Goal: Task Accomplishment & Management: Manage account settings

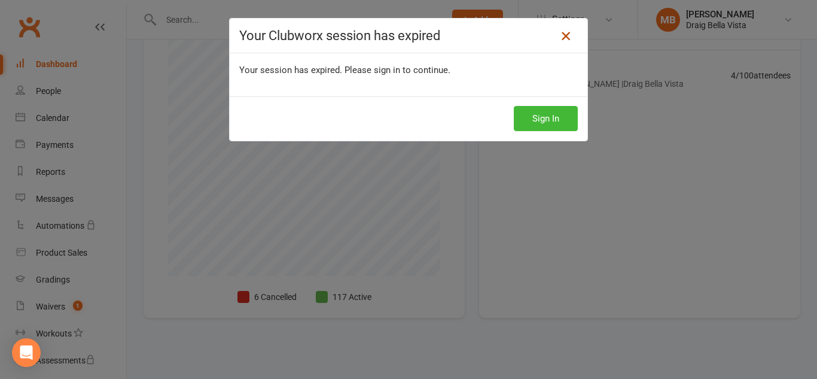
scroll to position [308, 0]
click at [564, 36] on icon at bounding box center [566, 36] width 14 height 14
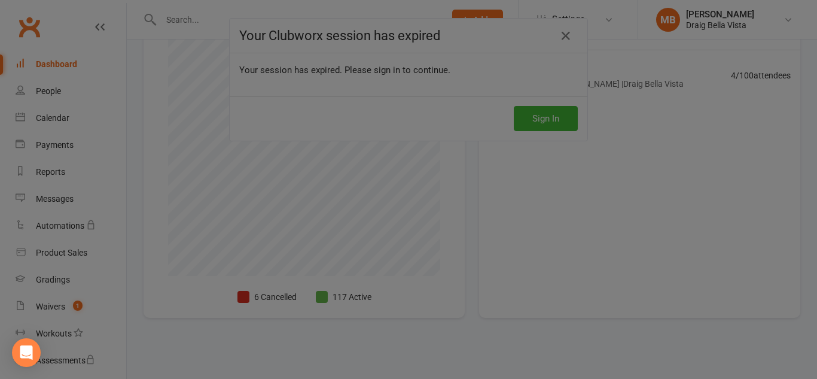
click at [564, 36] on div at bounding box center [408, 189] width 817 height 379
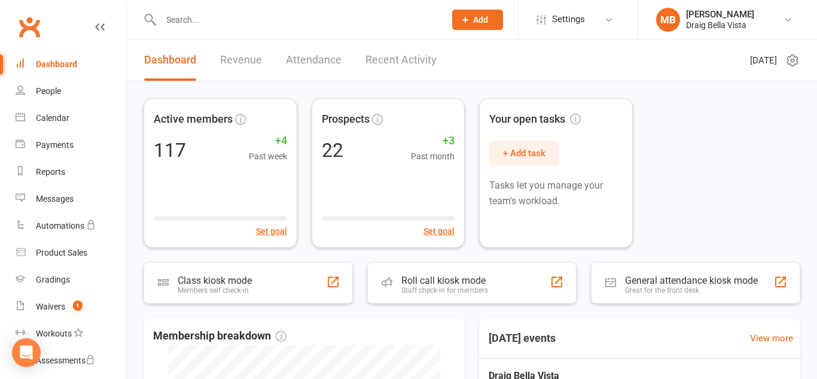
click at [210, 22] on input "text" at bounding box center [296, 19] width 279 height 17
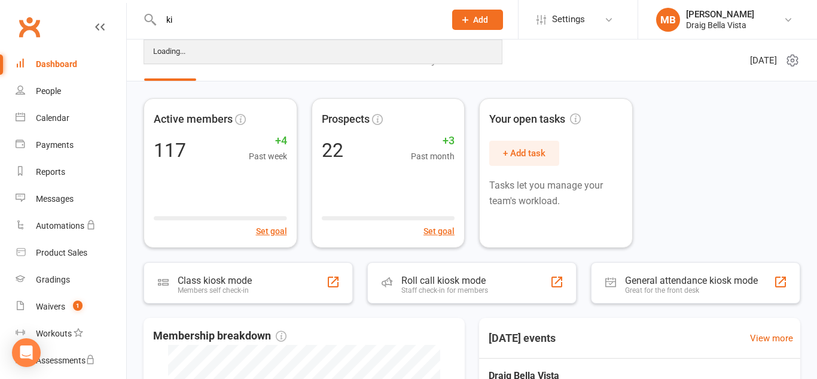
type input "k"
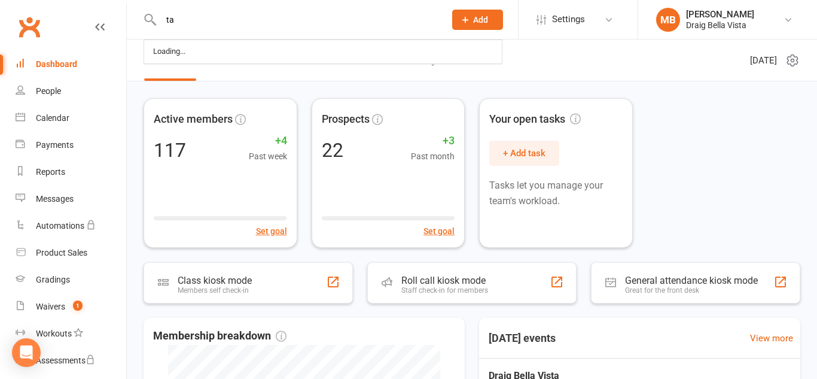
type input "t"
type input "kana"
click at [57, 97] on link "People" at bounding box center [71, 91] width 111 height 27
click at [64, 120] on div "Calendar" at bounding box center [52, 118] width 33 height 10
click at [64, 97] on link "People" at bounding box center [71, 91] width 111 height 27
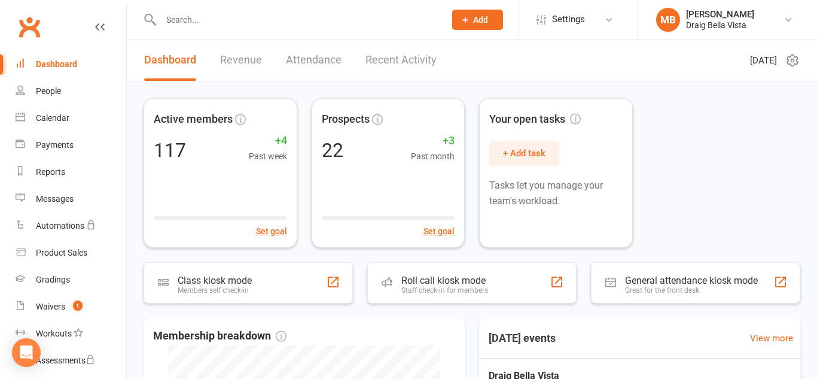
click at [66, 67] on div "Dashboard" at bounding box center [56, 64] width 41 height 10
click at [142, 23] on react-component at bounding box center [218, 19] width 437 height 39
click at [53, 87] on div "People" at bounding box center [48, 91] width 25 height 10
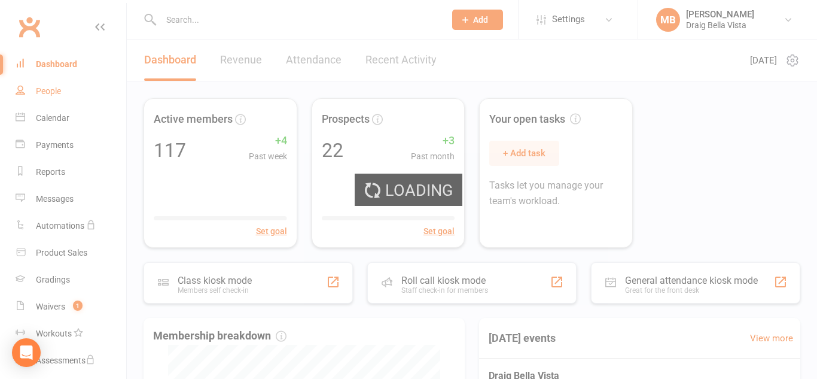
select select "100"
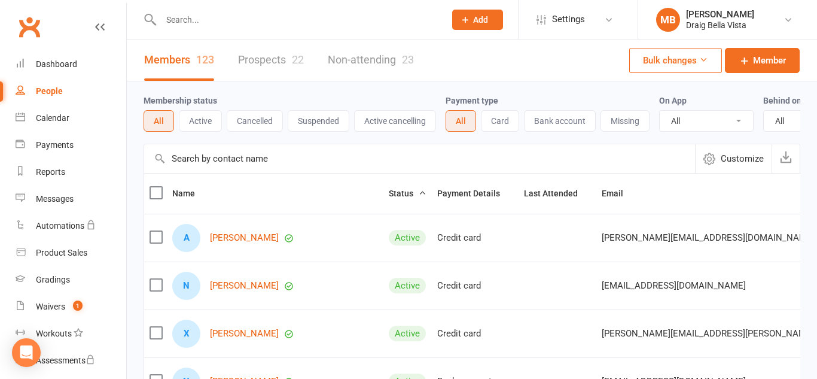
click at [209, 22] on input "text" at bounding box center [296, 19] width 279 height 17
type input "[PERSON_NAME]"
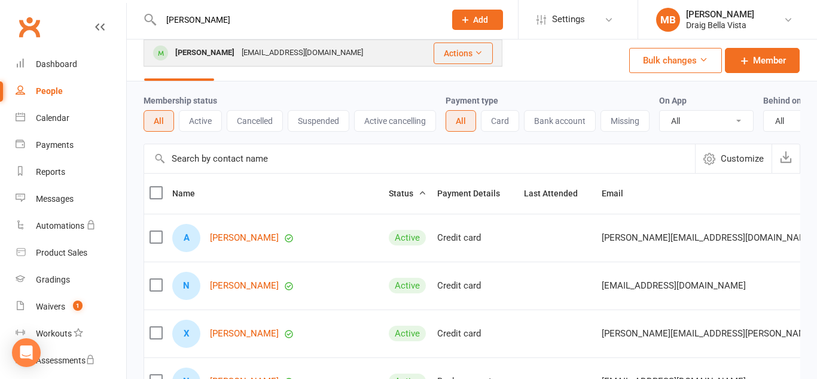
click at [203, 51] on div "[PERSON_NAME]" at bounding box center [205, 52] width 66 height 17
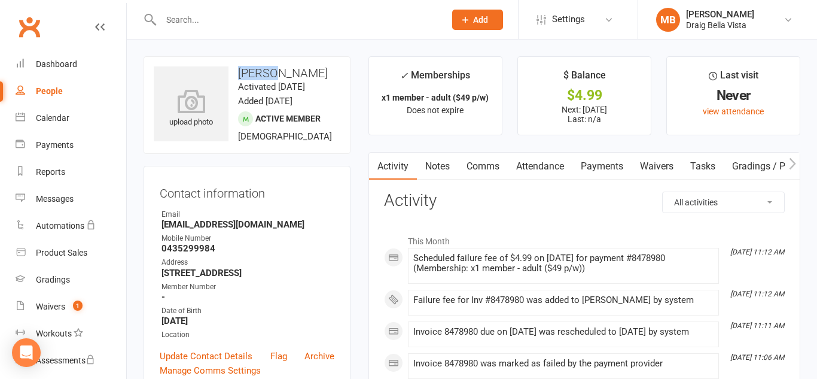
click at [610, 164] on link "Payments" at bounding box center [601, 167] width 59 height 28
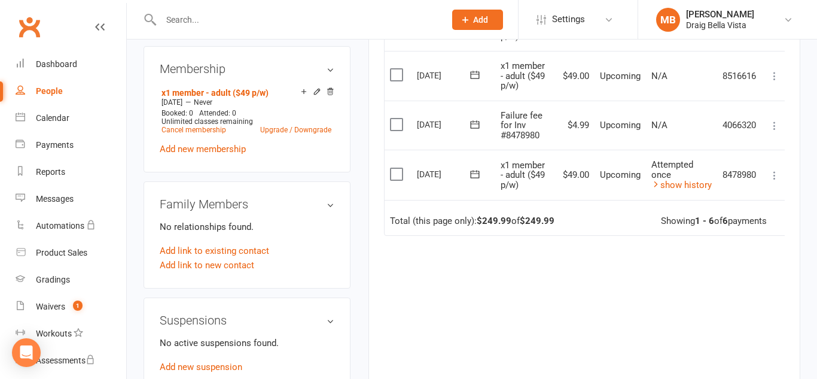
scroll to position [459, 0]
click at [774, 178] on icon at bounding box center [775, 175] width 12 height 12
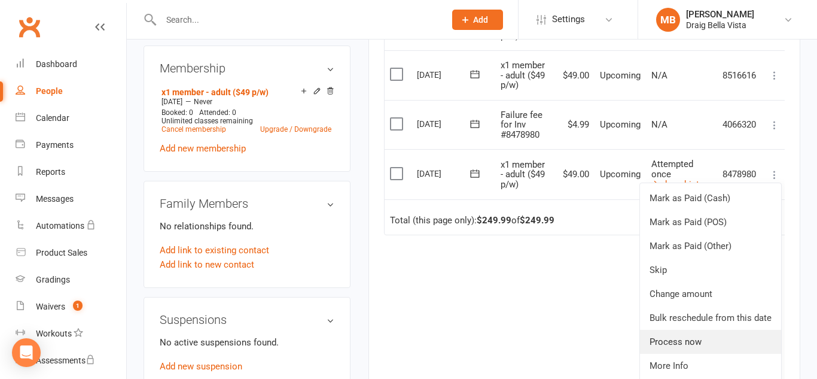
click at [688, 344] on link "Process now" at bounding box center [710, 342] width 141 height 24
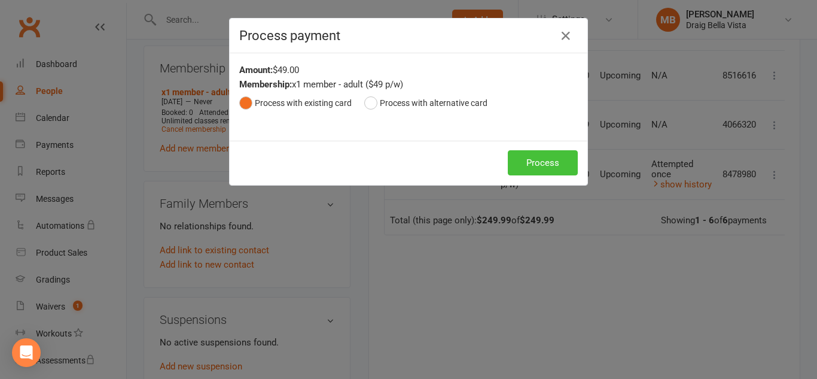
click at [528, 161] on button "Process" at bounding box center [543, 162] width 70 height 25
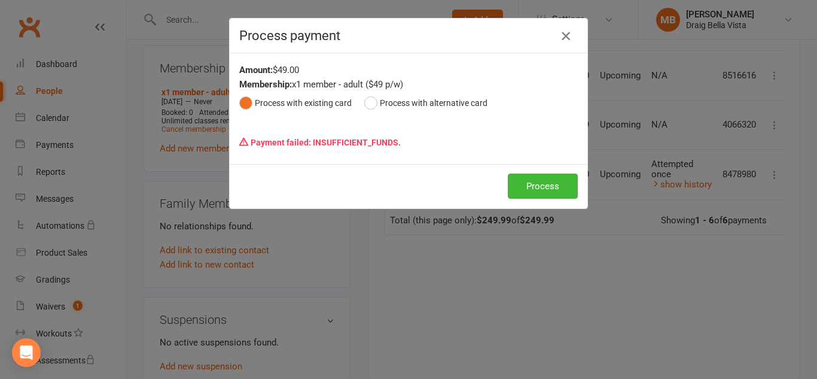
click at [569, 36] on icon "button" at bounding box center [566, 36] width 14 height 14
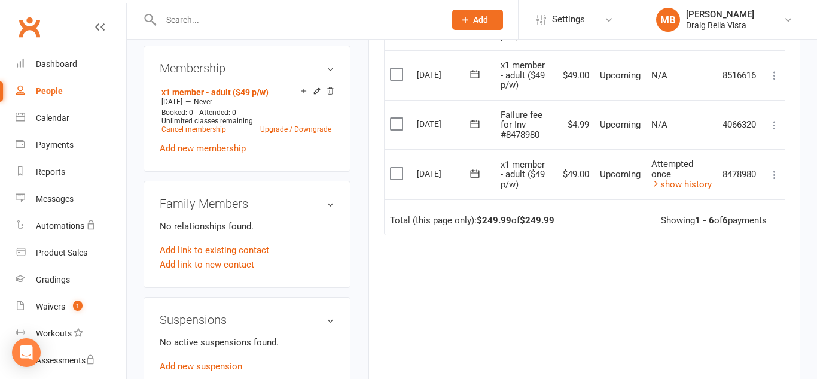
click at [303, 17] on input "text" at bounding box center [296, 19] width 279 height 17
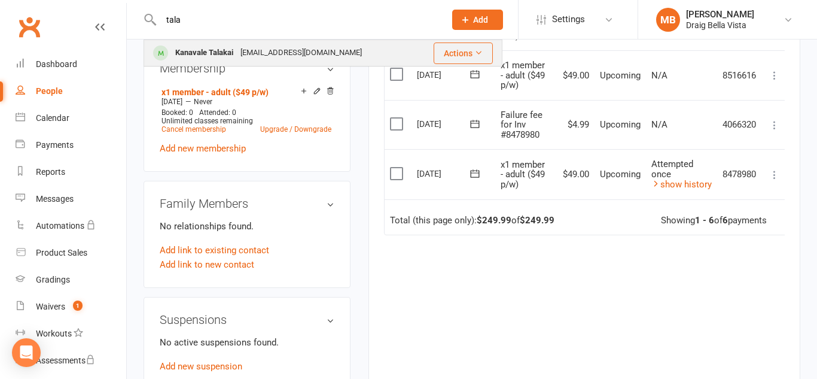
type input "tala"
click at [303, 48] on div "[EMAIL_ADDRESS][DOMAIN_NAME]" at bounding box center [301, 52] width 129 height 17
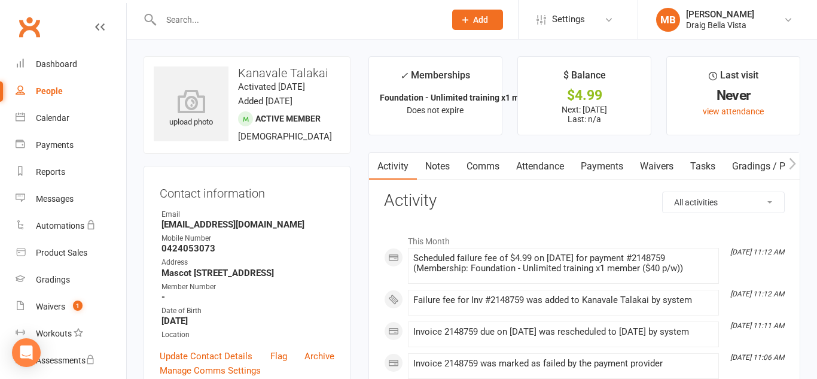
click at [593, 170] on link "Payments" at bounding box center [601, 167] width 59 height 28
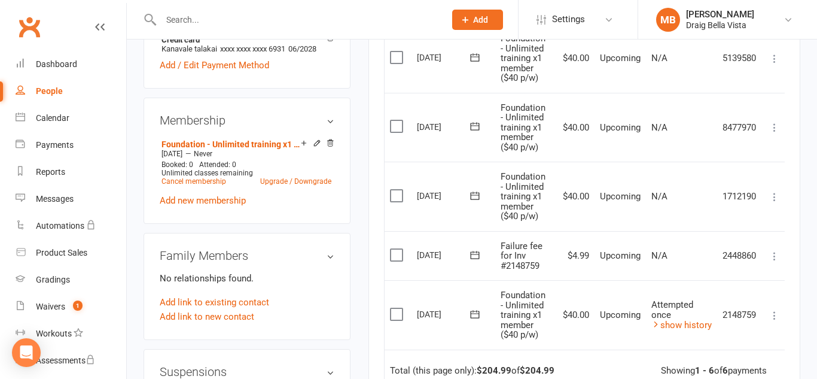
scroll to position [411, 0]
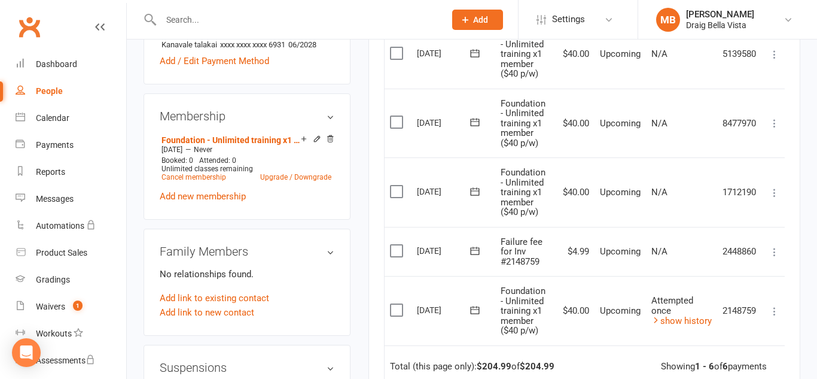
click at [774, 312] on icon at bounding box center [775, 311] width 12 height 12
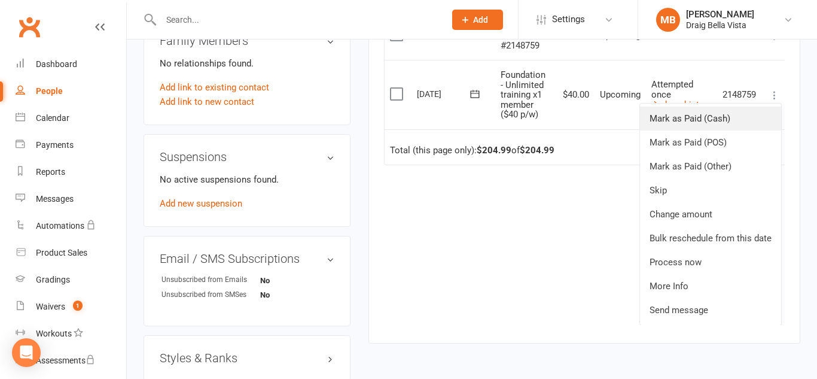
scroll to position [623, 0]
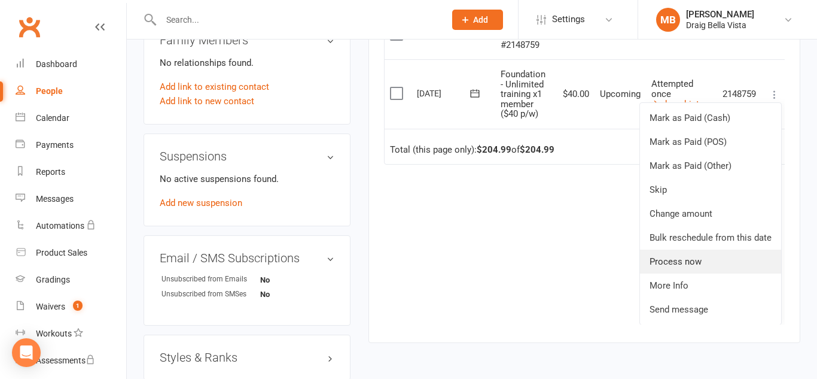
click at [679, 256] on link "Process now" at bounding box center [710, 261] width 141 height 24
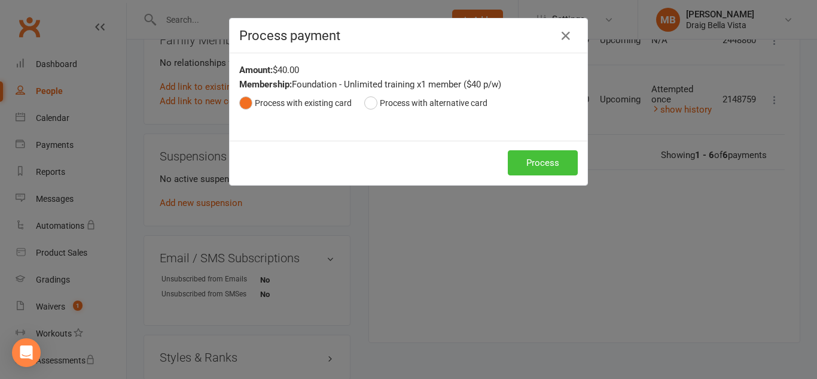
click at [525, 164] on button "Process" at bounding box center [543, 162] width 70 height 25
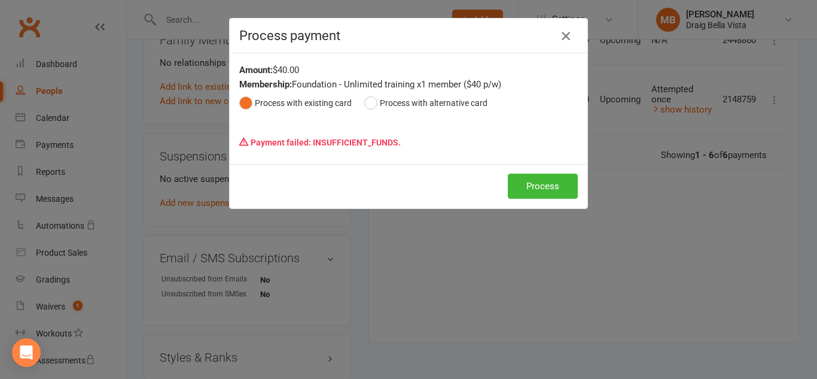
click at [566, 42] on icon "button" at bounding box center [566, 36] width 14 height 14
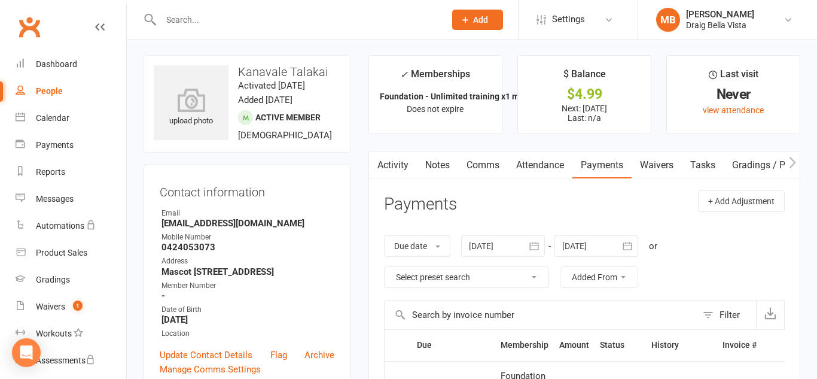
scroll to position [2, 0]
click at [62, 60] on div "Dashboard" at bounding box center [56, 64] width 41 height 10
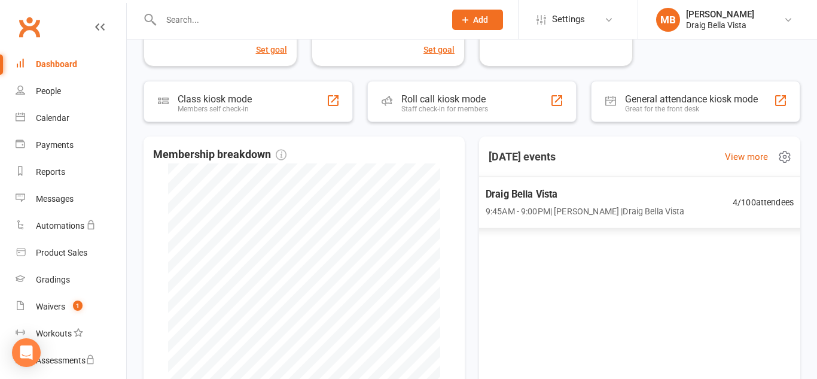
scroll to position [184, 0]
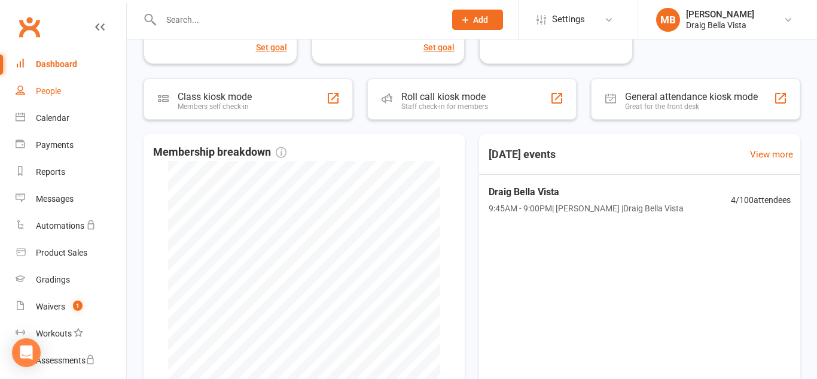
click at [85, 89] on link "People" at bounding box center [71, 91] width 111 height 27
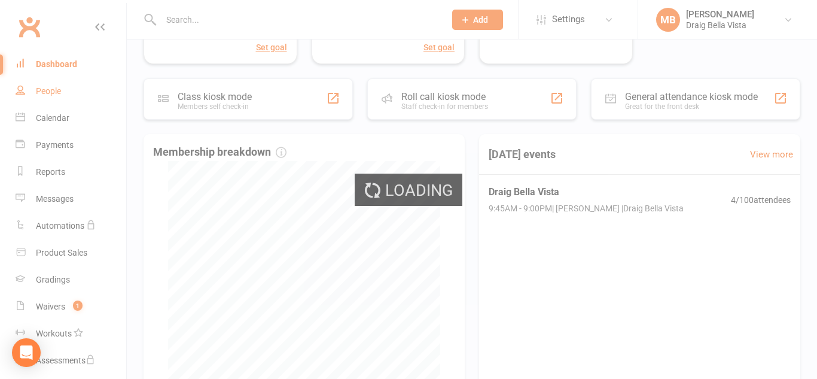
select select "100"
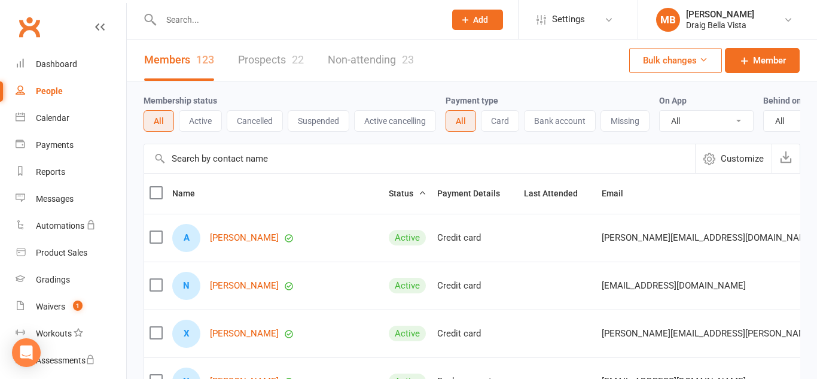
click at [272, 63] on link "Prospects 22" at bounding box center [271, 59] width 66 height 41
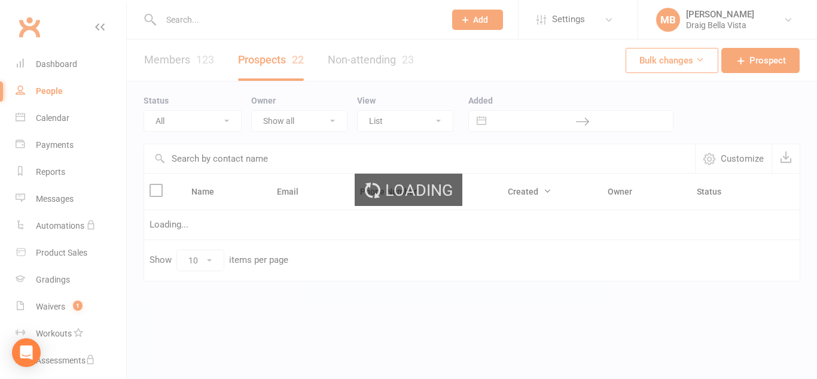
click at [272, 63] on div "Loading" at bounding box center [408, 189] width 817 height 379
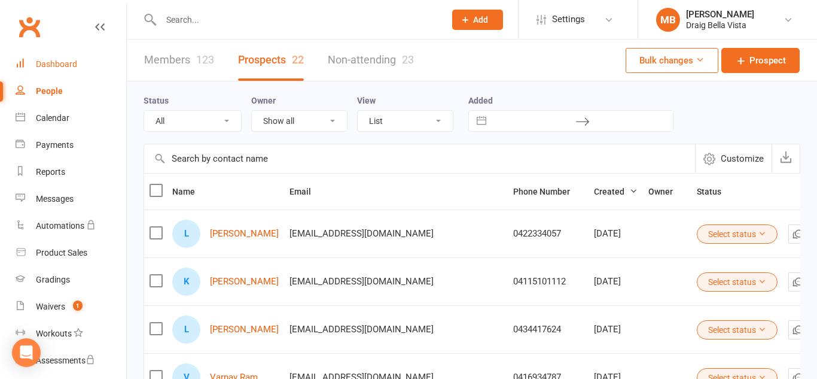
click at [65, 64] on div "Dashboard" at bounding box center [56, 64] width 41 height 10
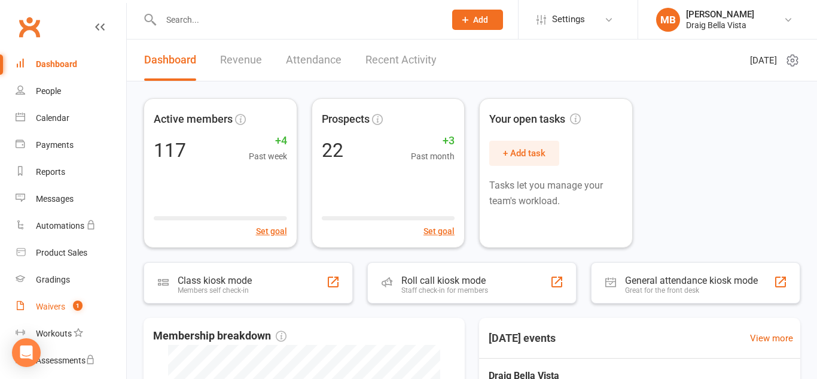
click at [59, 312] on link "Waivers 1" at bounding box center [71, 306] width 111 height 27
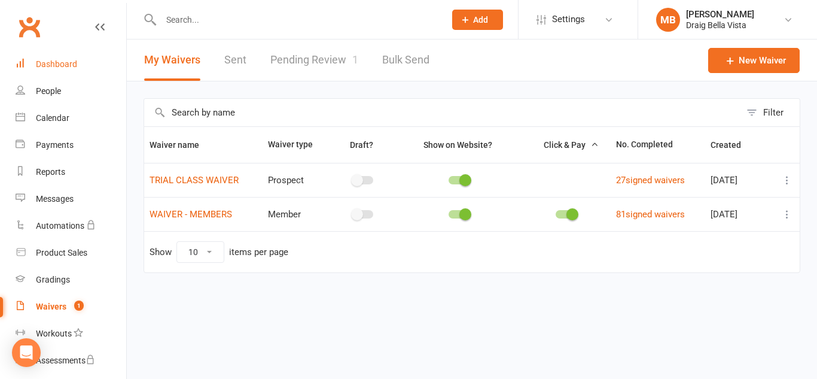
click at [47, 65] on div "Dashboard" at bounding box center [56, 64] width 41 height 10
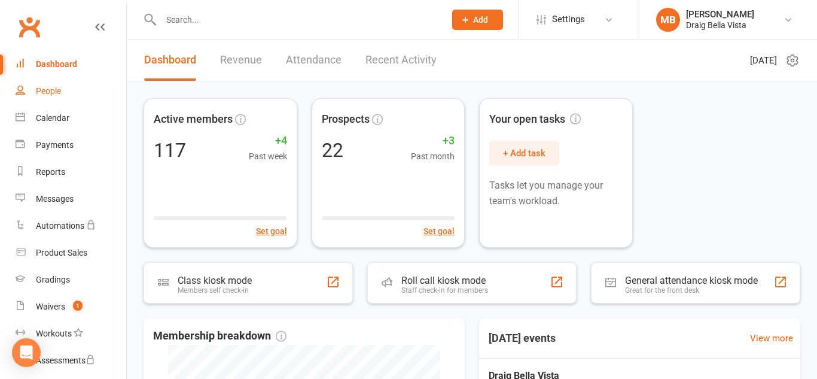
click at [41, 94] on div "People" at bounding box center [48, 91] width 25 height 10
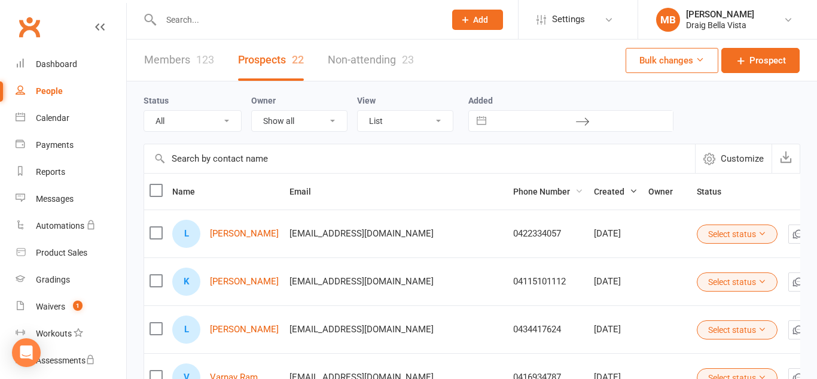
scroll to position [1, 0]
click at [167, 63] on link "Members 123" at bounding box center [179, 59] width 70 height 41
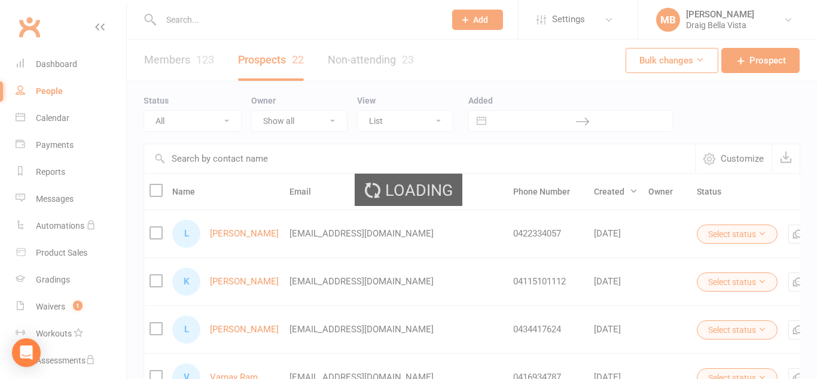
select select "100"
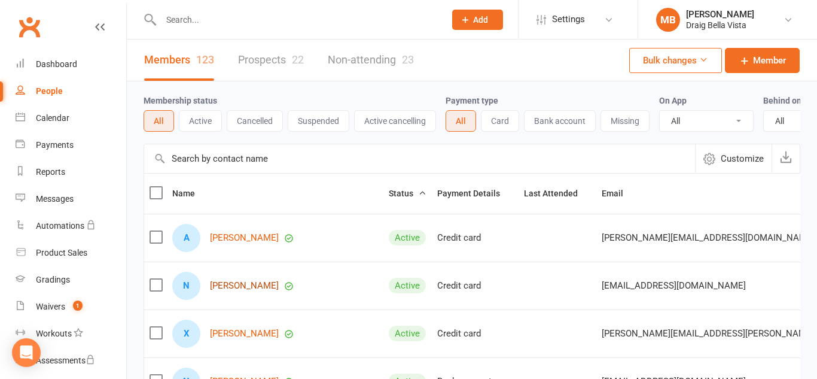
click at [243, 283] on link "[PERSON_NAME]" at bounding box center [244, 285] width 69 height 10
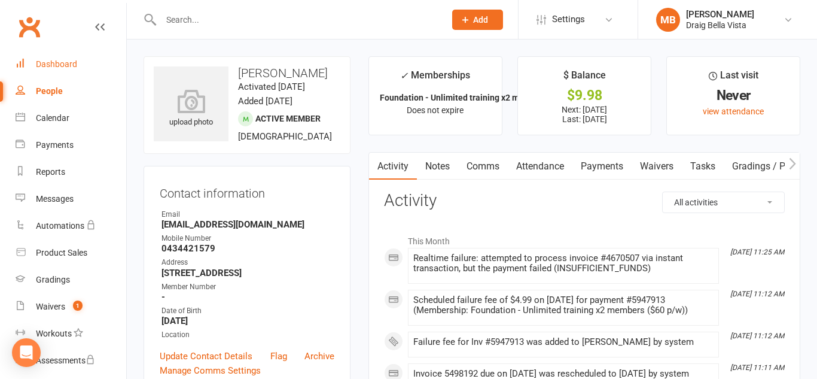
click at [63, 63] on div "Dashboard" at bounding box center [56, 64] width 41 height 10
